Goal: Transaction & Acquisition: Download file/media

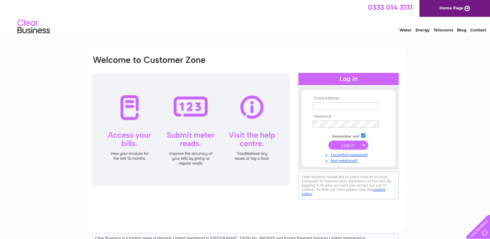
type input "accountspayable@alex-begg.co.uk"
click at [344, 143] on input "submit" at bounding box center [348, 144] width 40 height 9
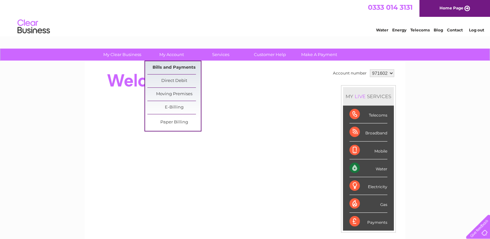
click at [168, 67] on link "Bills and Payments" at bounding box center [173, 67] width 53 height 13
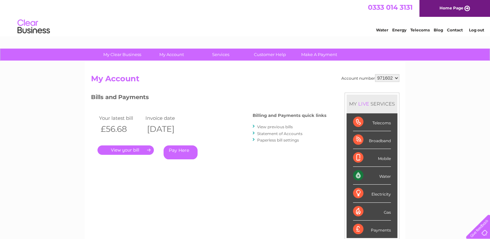
click at [127, 148] on link "." at bounding box center [125, 149] width 56 height 9
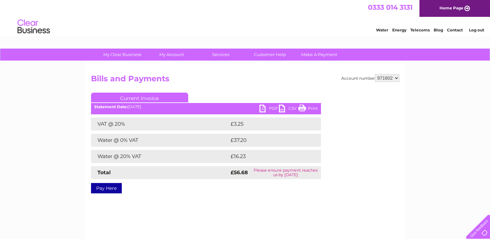
click at [269, 105] on link "PDF" at bounding box center [268, 109] width 19 height 9
